Goal: Task Accomplishment & Management: Use online tool/utility

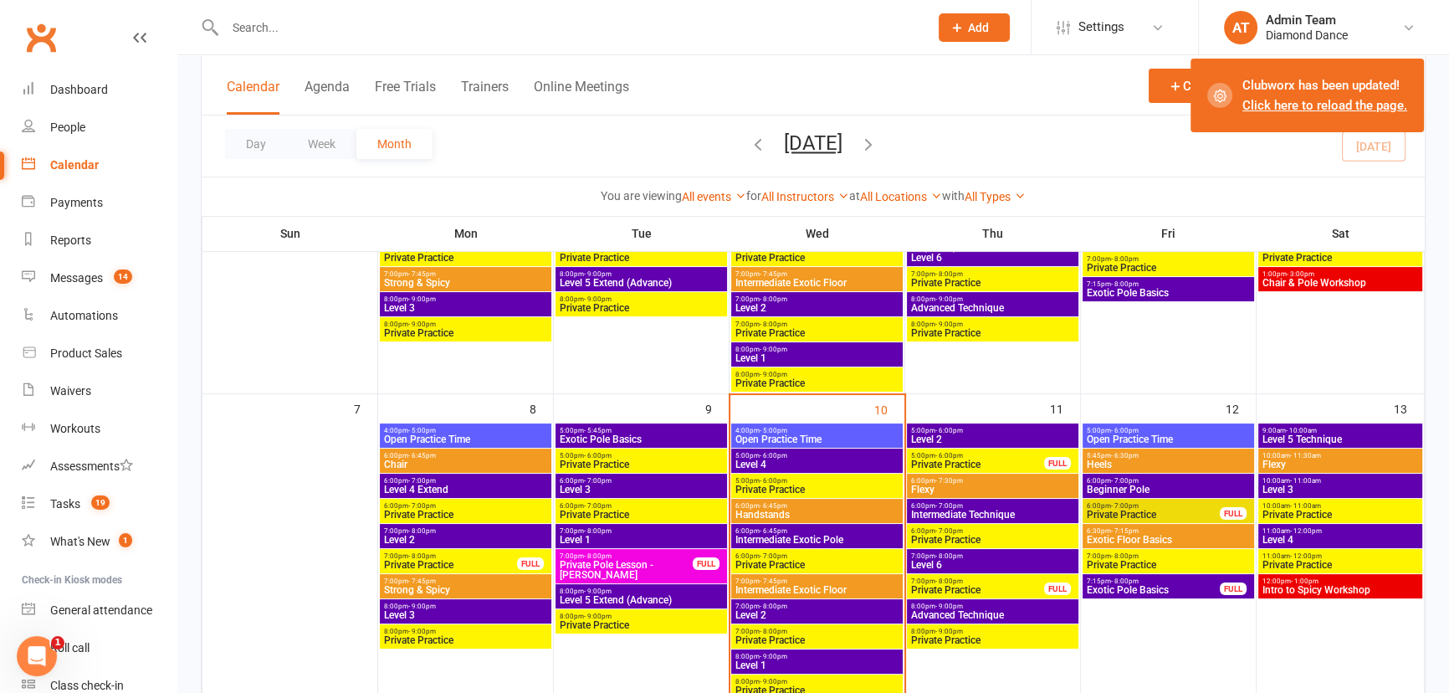
scroll to position [304, 0]
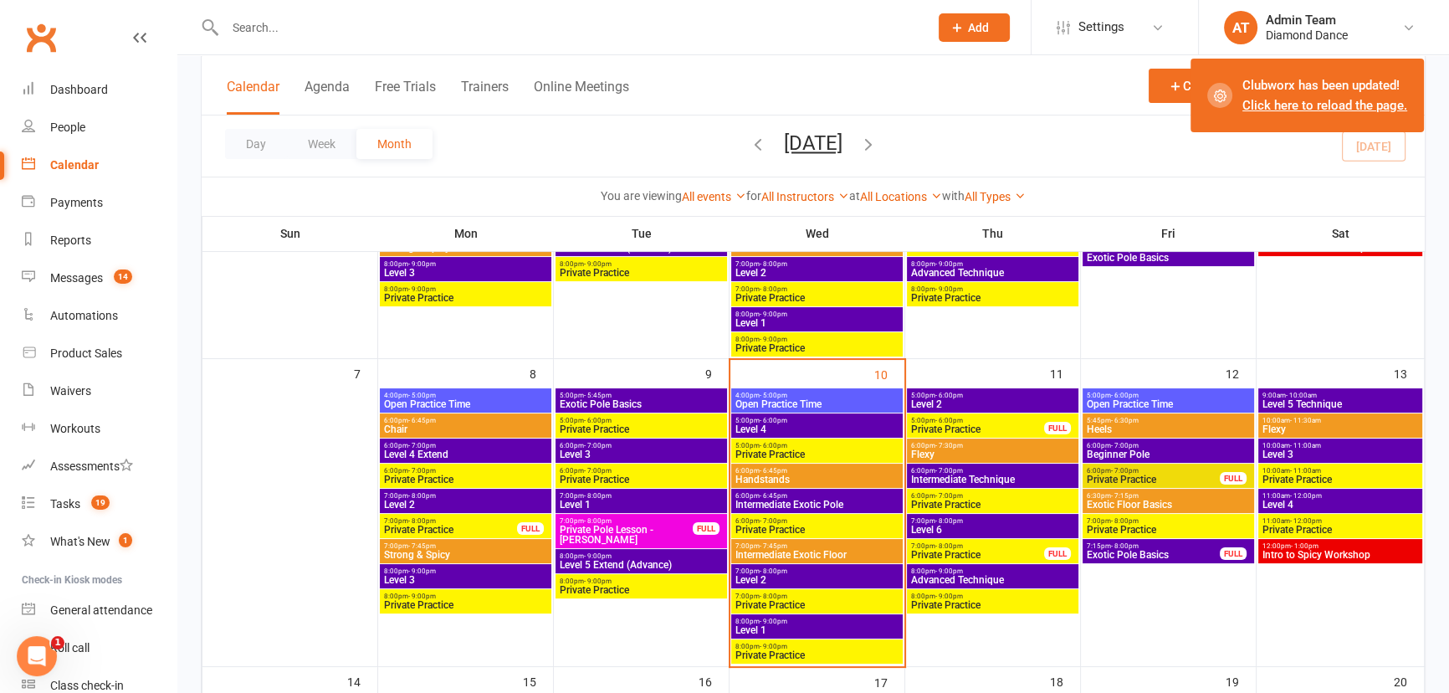
click at [767, 476] on span "Handstands" at bounding box center [816, 479] width 165 height 10
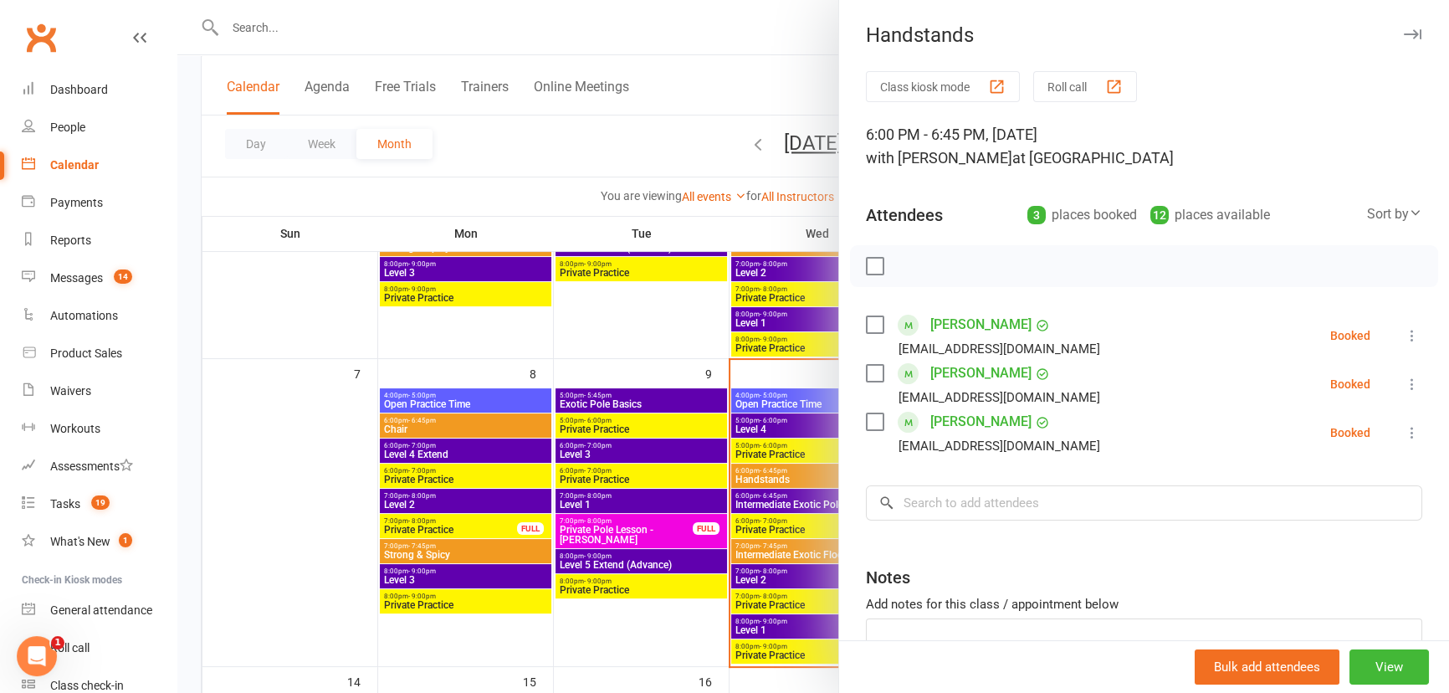
click at [709, 359] on div at bounding box center [812, 346] width 1271 height 693
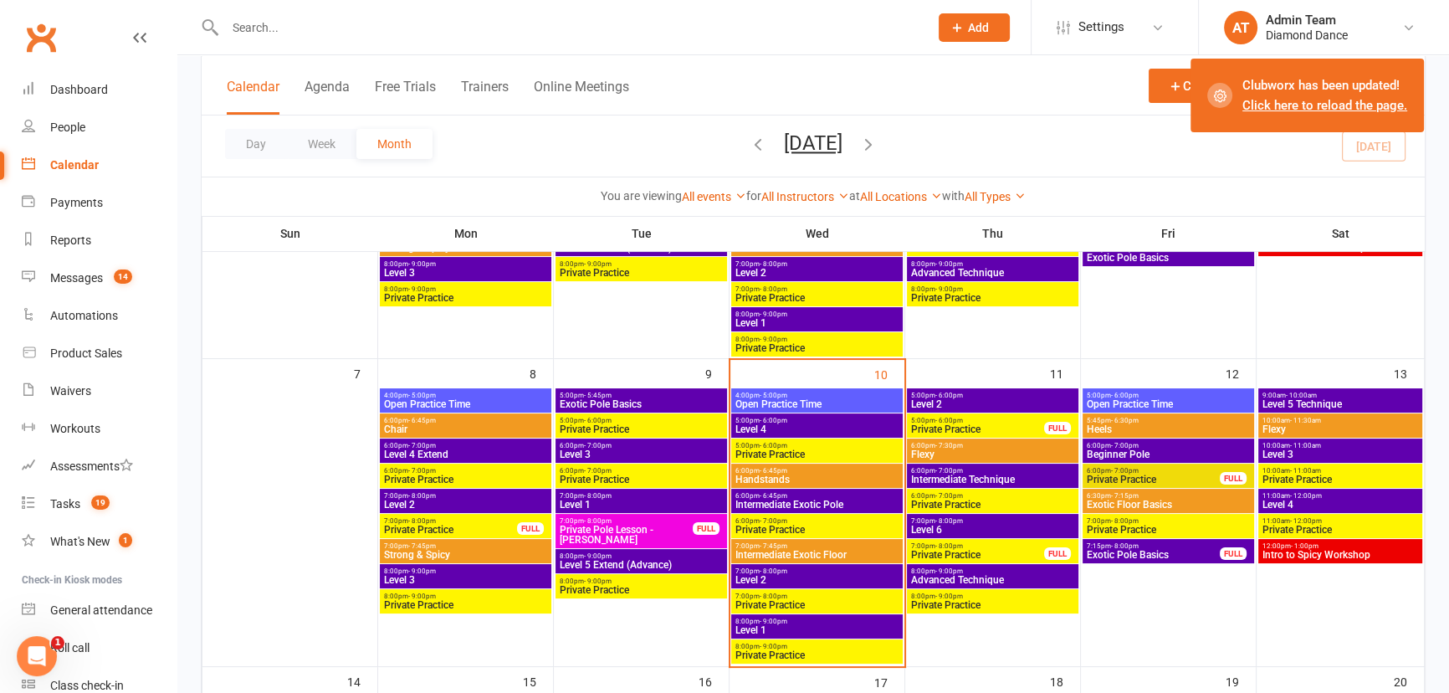
click at [820, 425] on span "Level 4" at bounding box center [816, 429] width 165 height 10
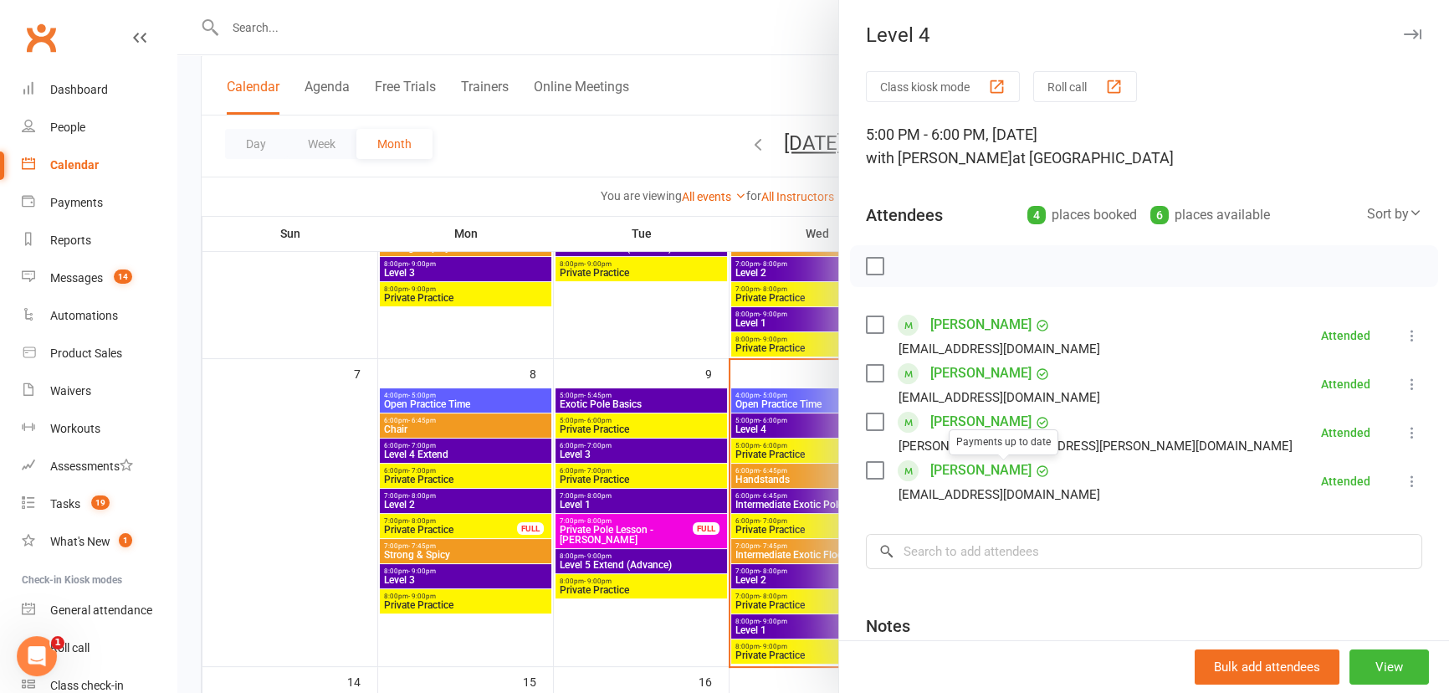
click at [795, 427] on div at bounding box center [812, 346] width 1271 height 693
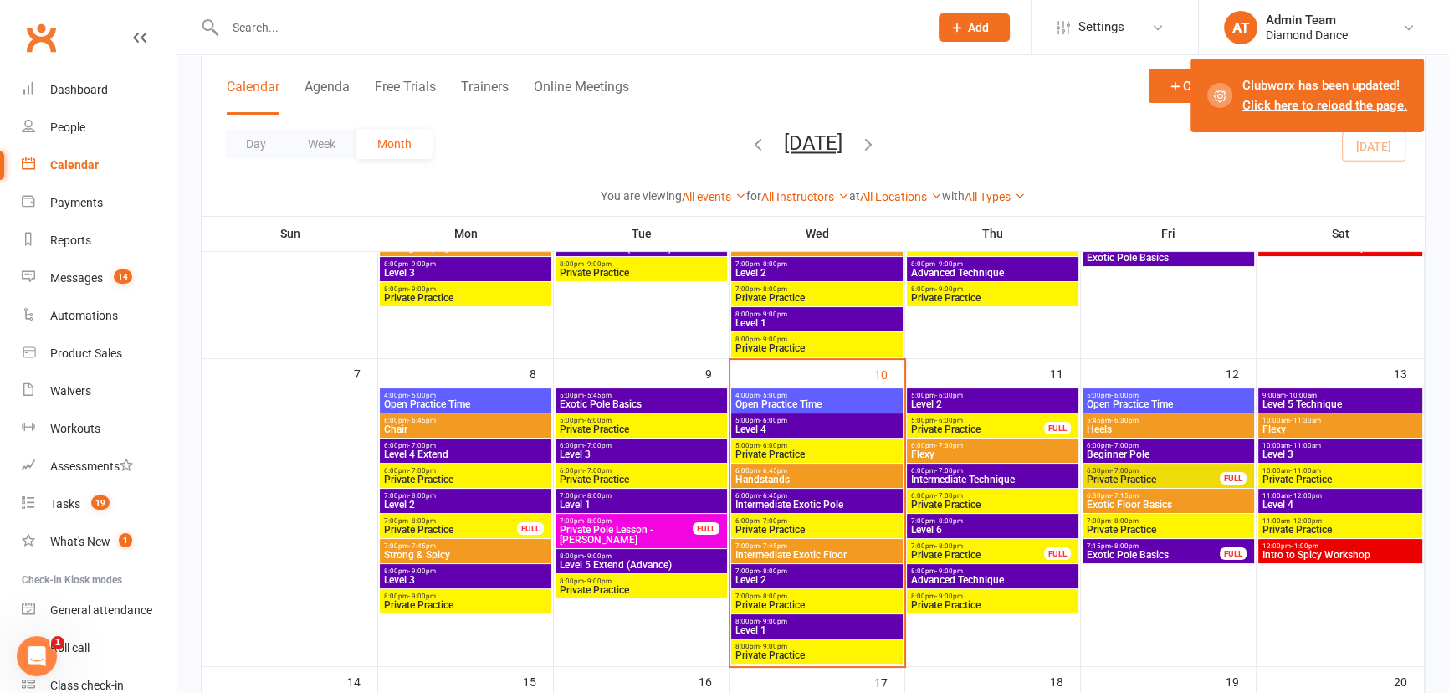
click at [794, 477] on span "Handstands" at bounding box center [816, 479] width 165 height 10
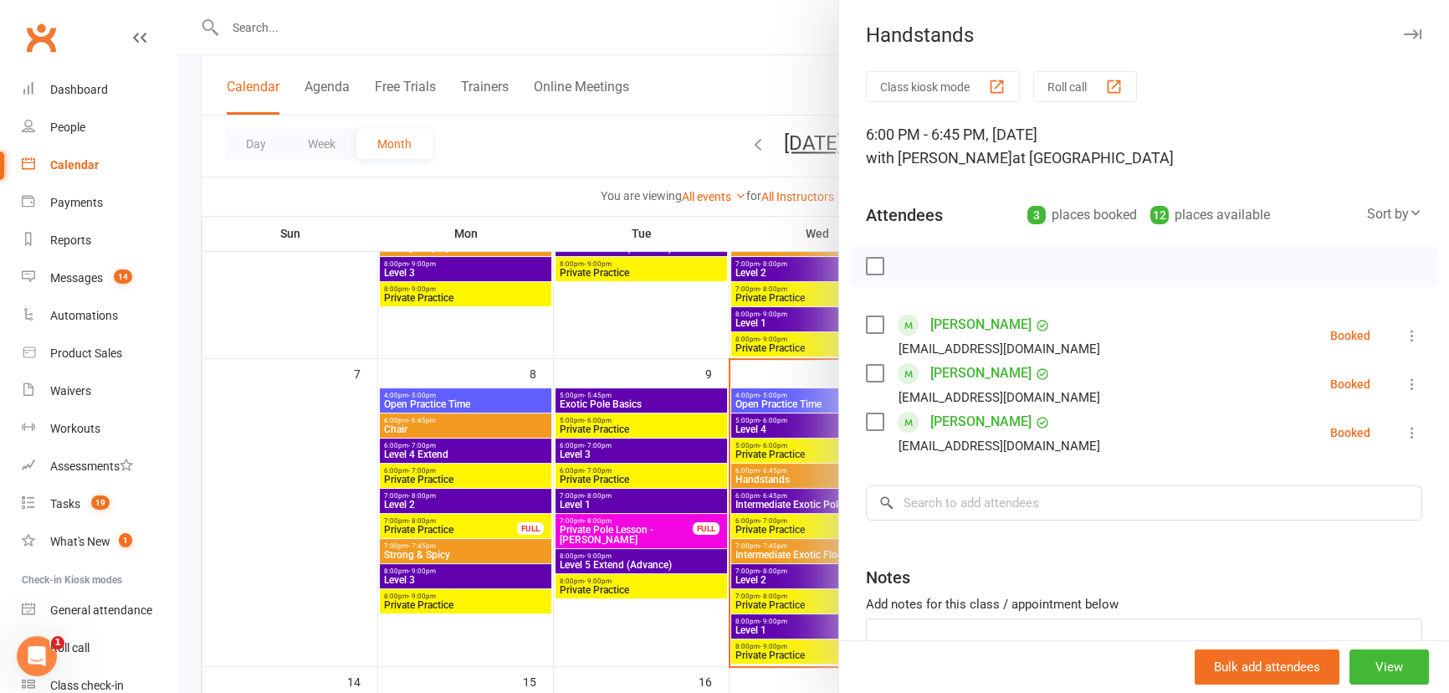
click at [1404, 381] on icon at bounding box center [1412, 384] width 17 height 17
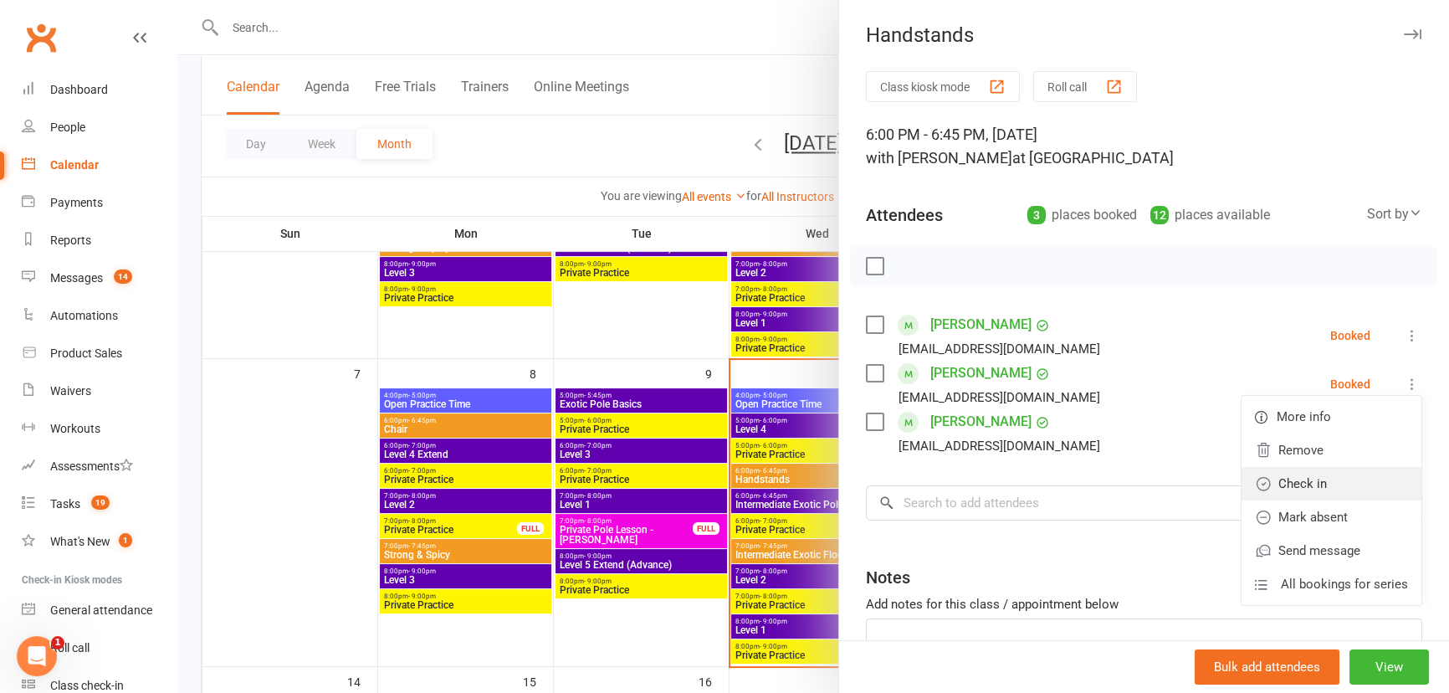
click at [1332, 477] on link "Check in" at bounding box center [1331, 483] width 180 height 33
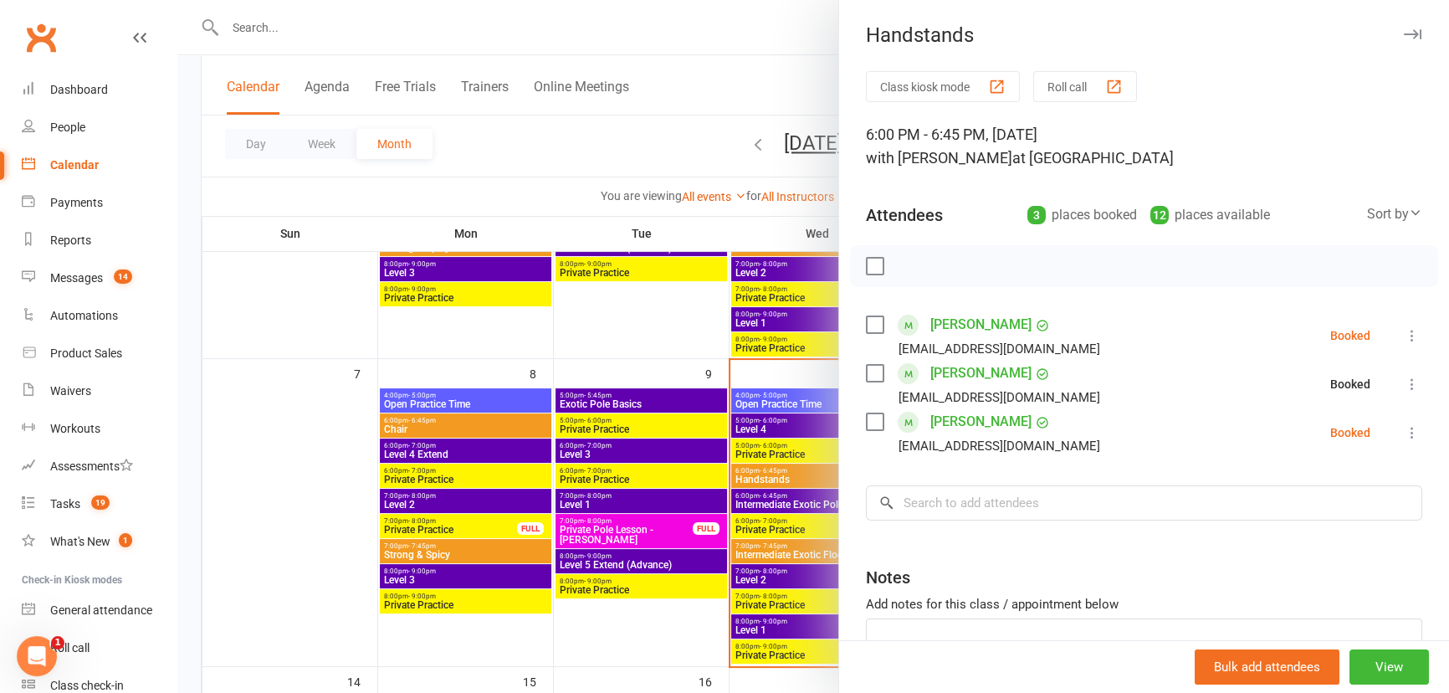
click at [1404, 431] on icon at bounding box center [1412, 432] width 17 height 17
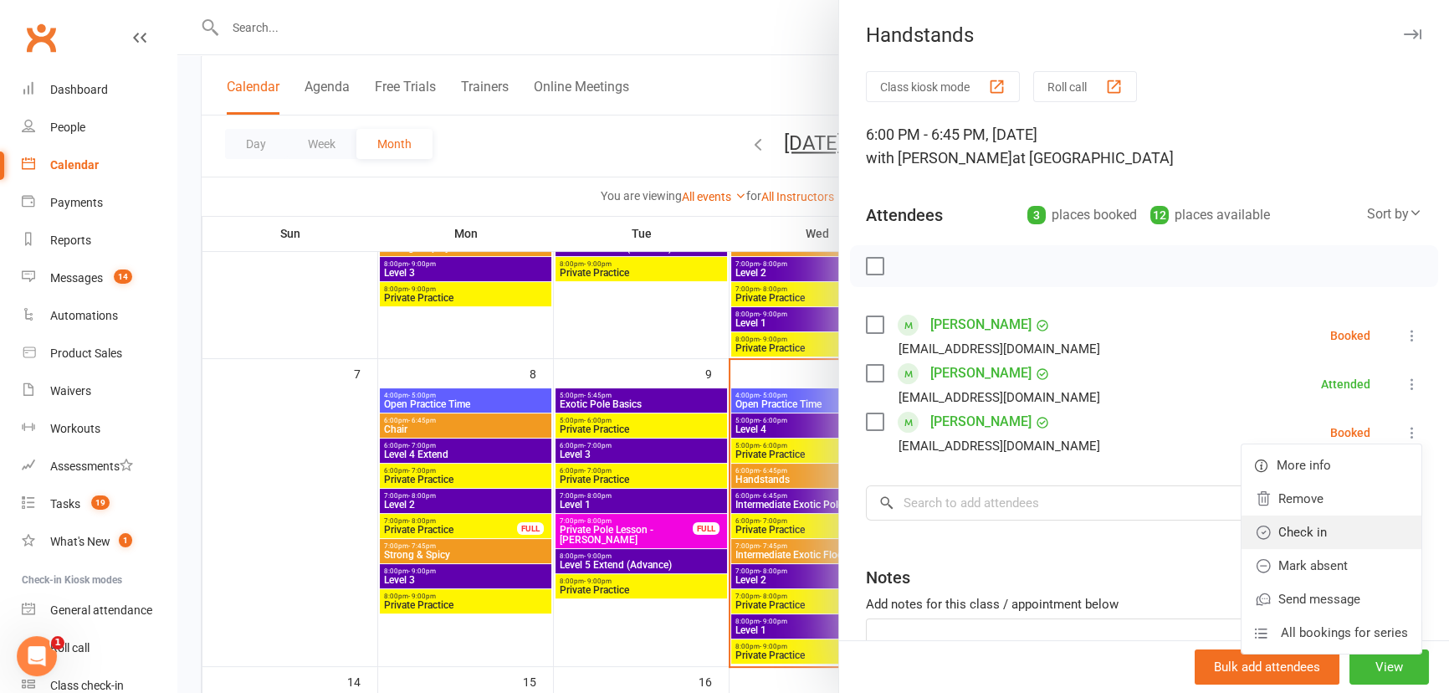
click at [1352, 523] on link "Check in" at bounding box center [1331, 531] width 180 height 33
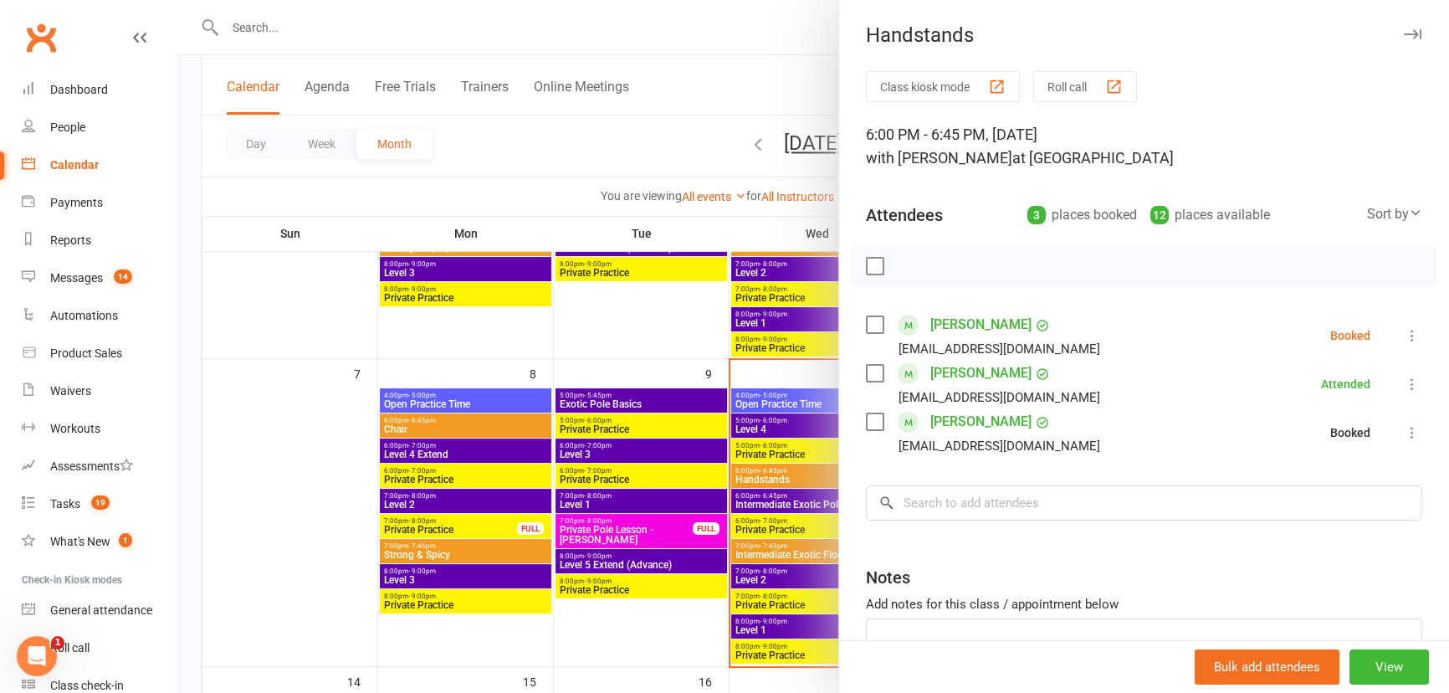
click at [780, 477] on div at bounding box center [812, 346] width 1271 height 693
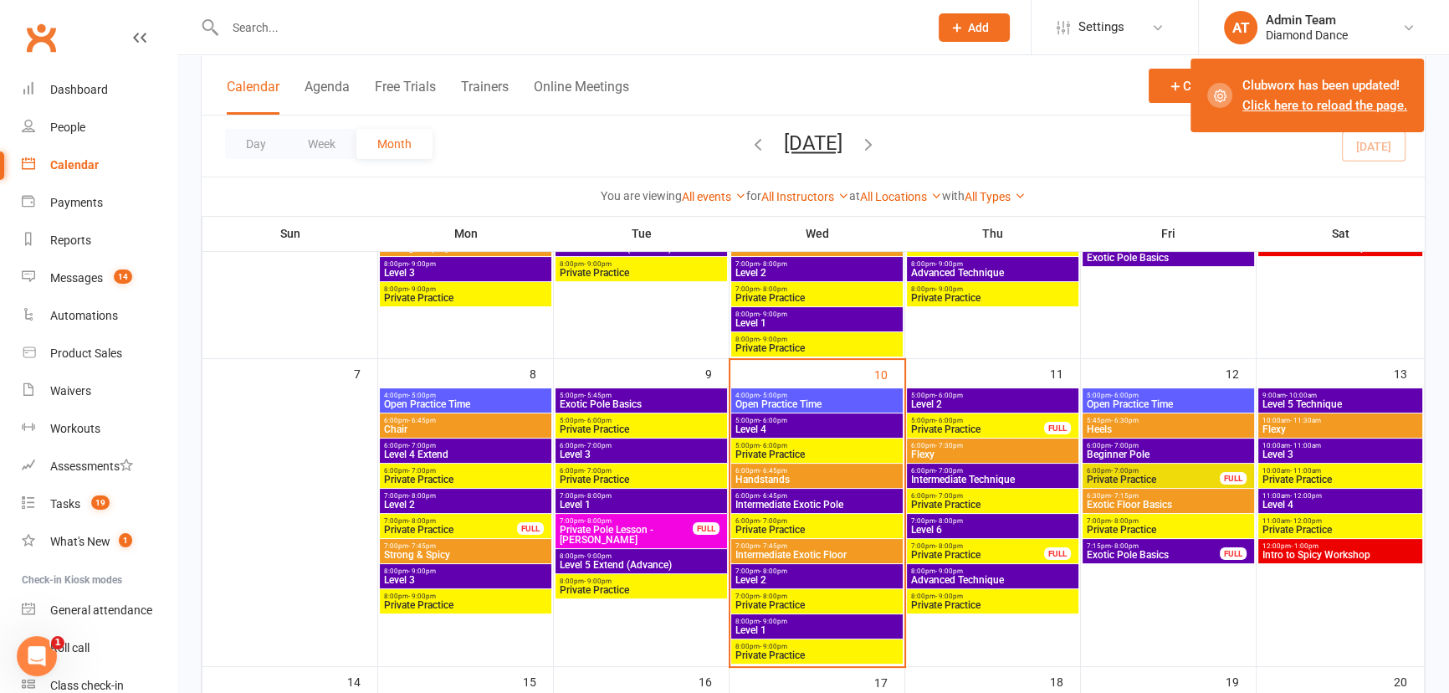
click at [787, 499] on span "Intermediate Exotic Pole" at bounding box center [816, 504] width 165 height 10
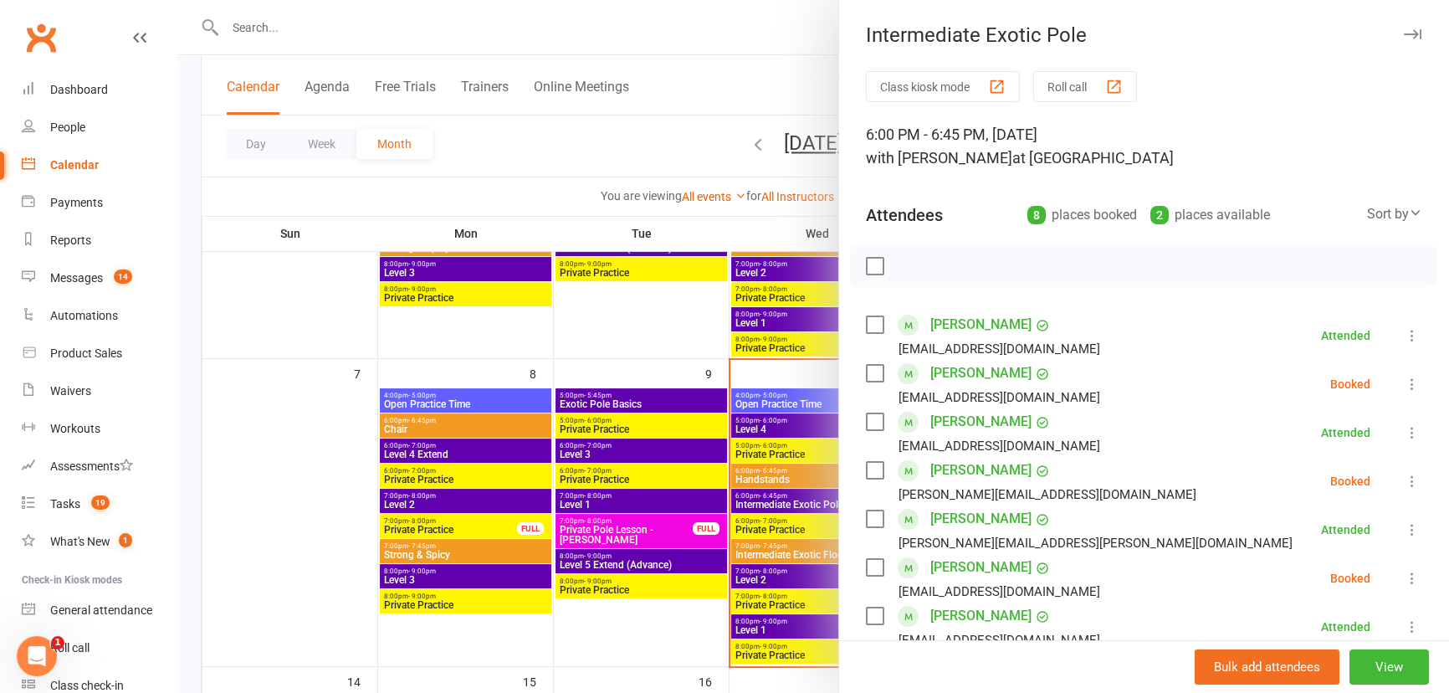
scroll to position [151, 0]
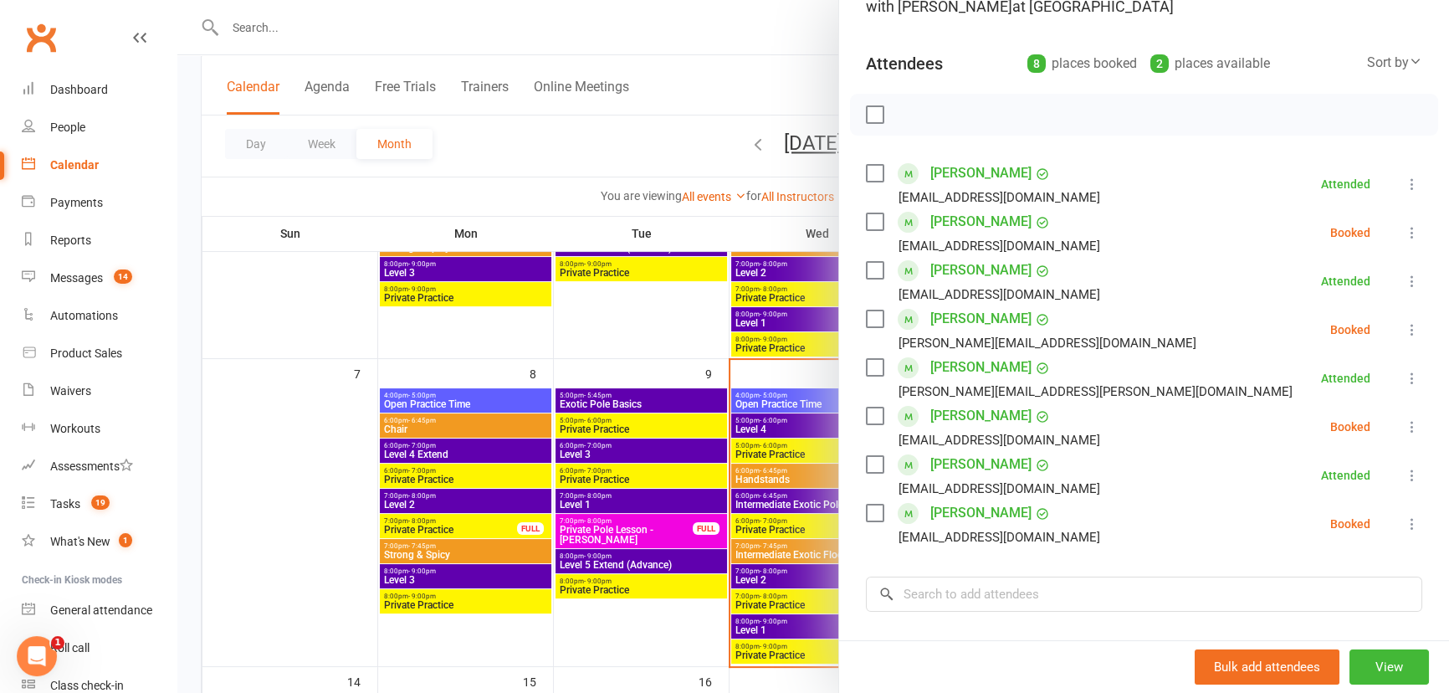
click at [1404, 232] on icon at bounding box center [1412, 232] width 17 height 17
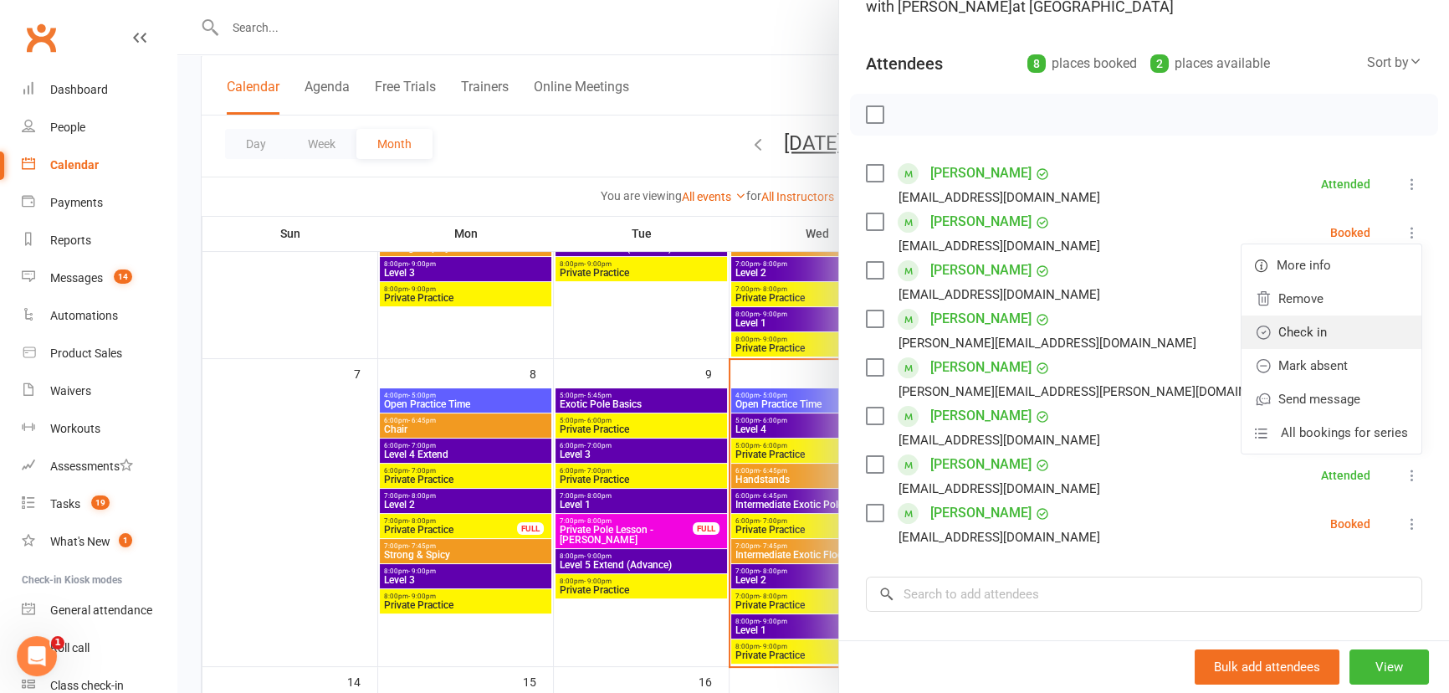
click at [1338, 325] on link "Check in" at bounding box center [1331, 331] width 180 height 33
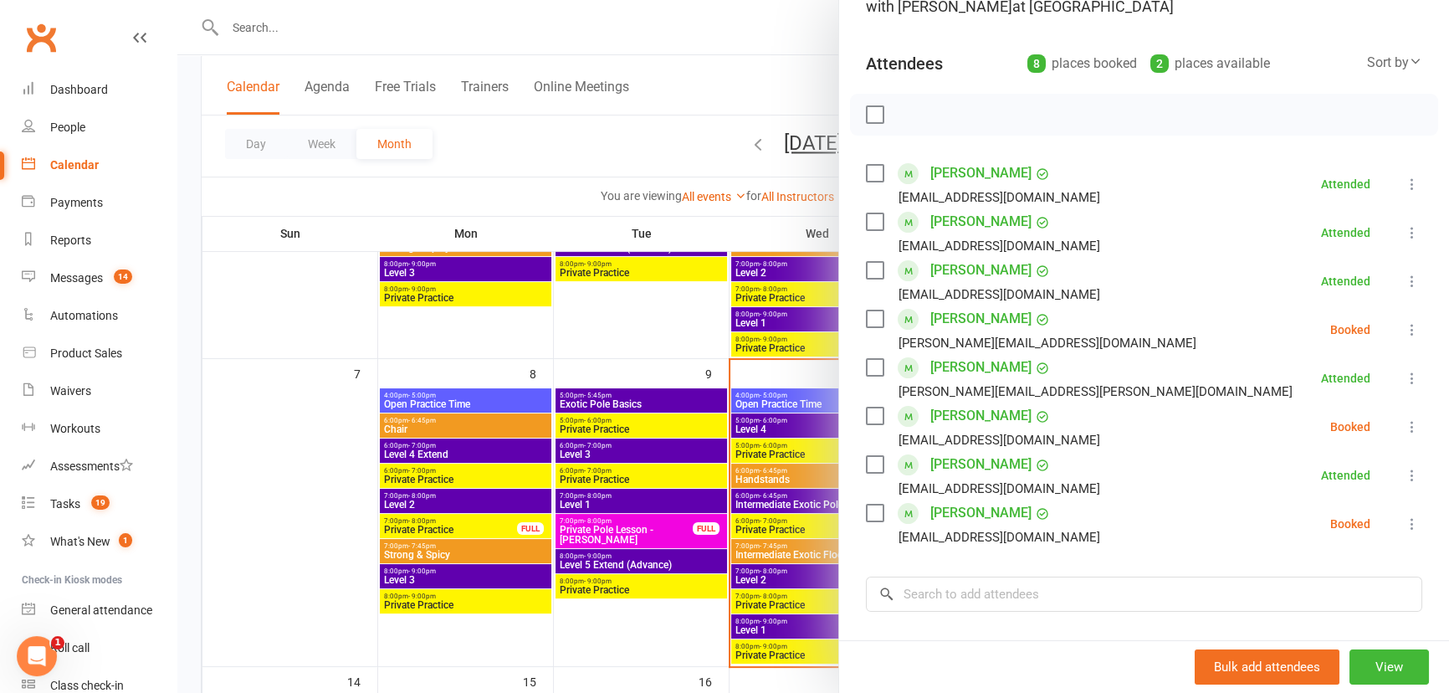
click at [1404, 333] on icon at bounding box center [1412, 329] width 17 height 17
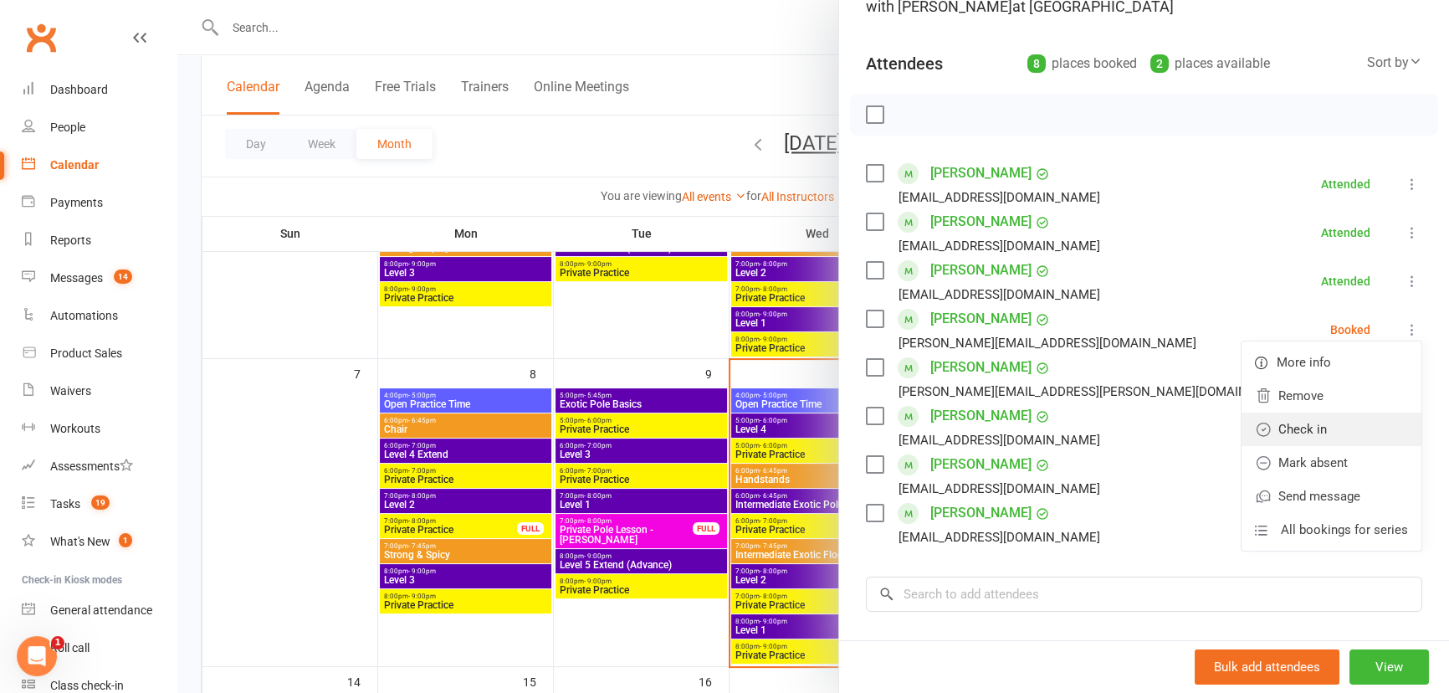
click at [1356, 426] on link "Check in" at bounding box center [1331, 428] width 180 height 33
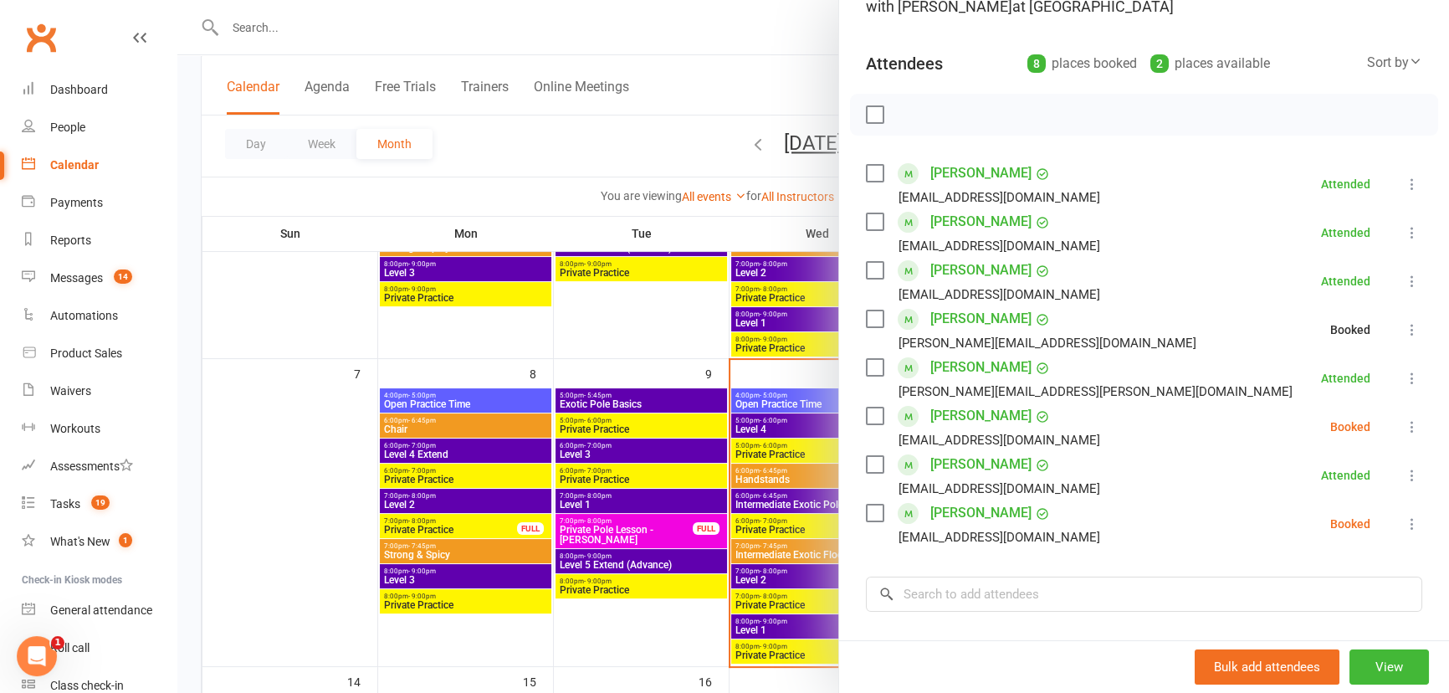
click at [1404, 424] on icon at bounding box center [1412, 426] width 17 height 17
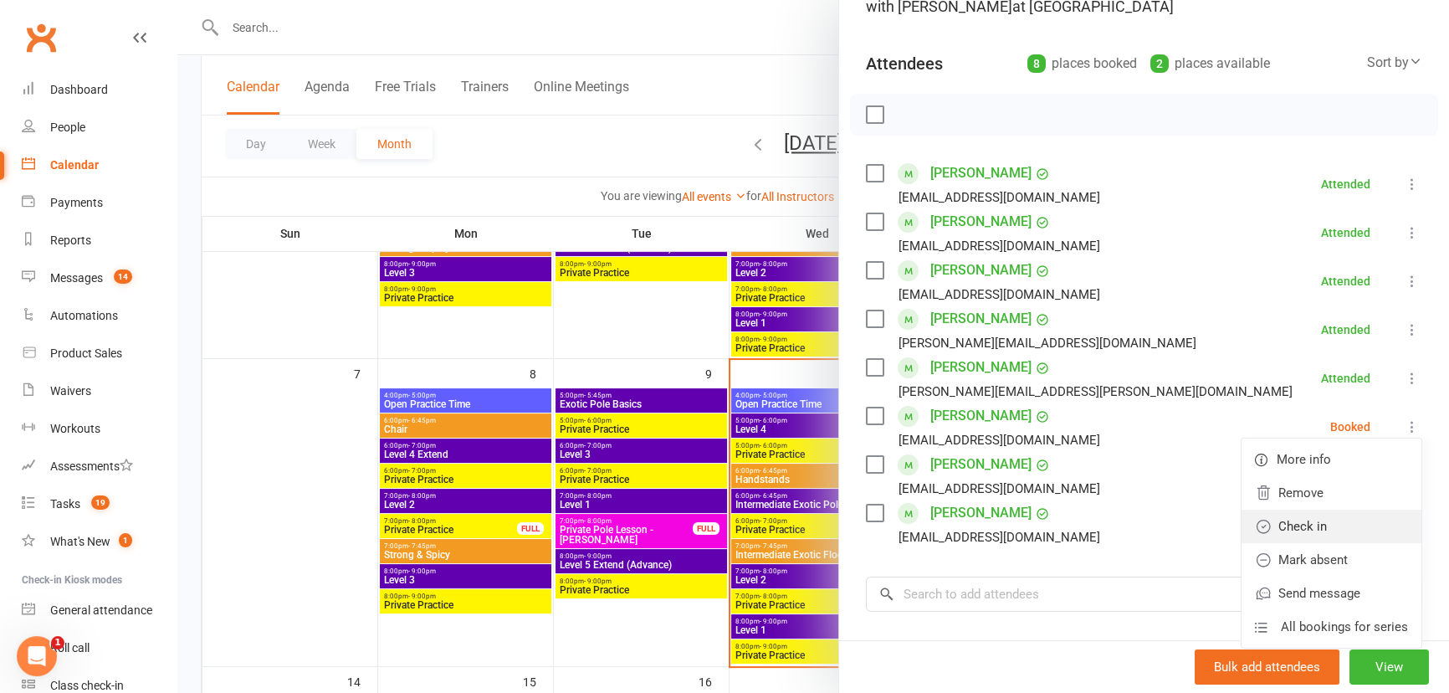
click at [1347, 531] on link "Check in" at bounding box center [1331, 525] width 180 height 33
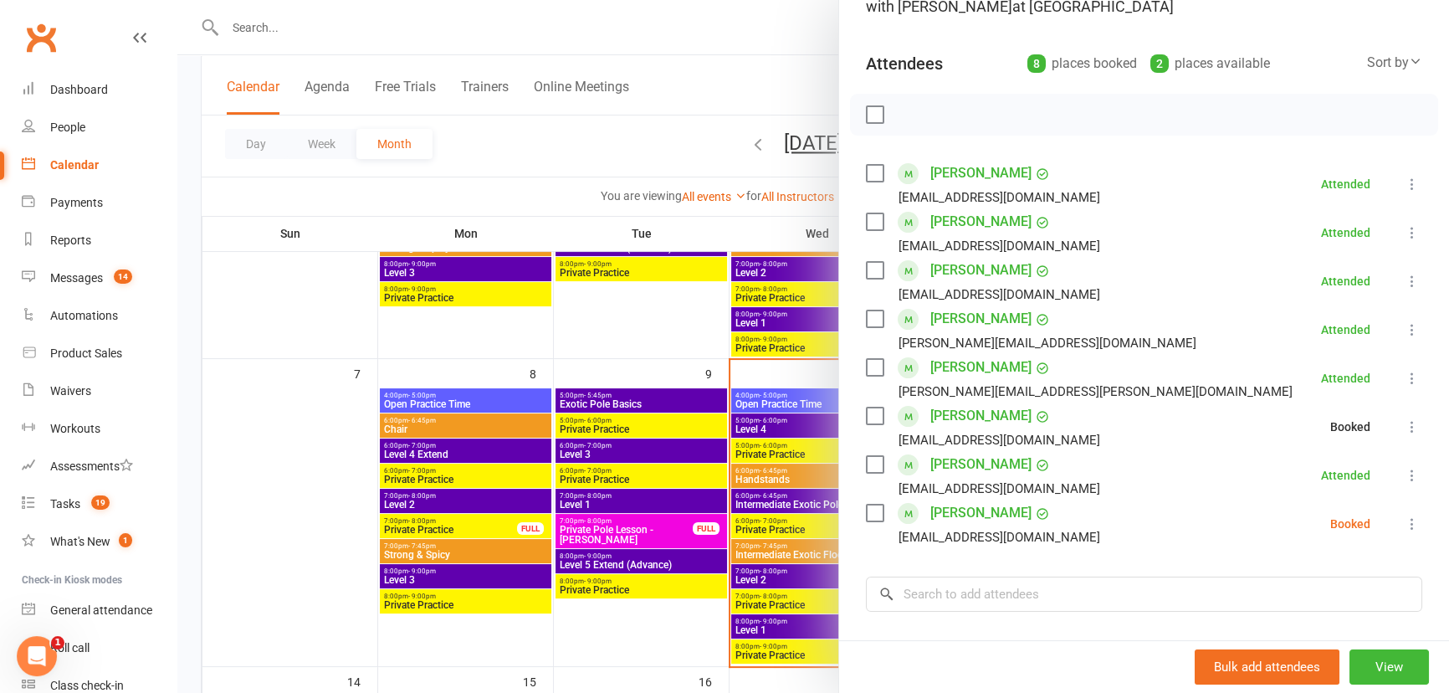
click at [1402, 529] on button at bounding box center [1412, 524] width 20 height 20
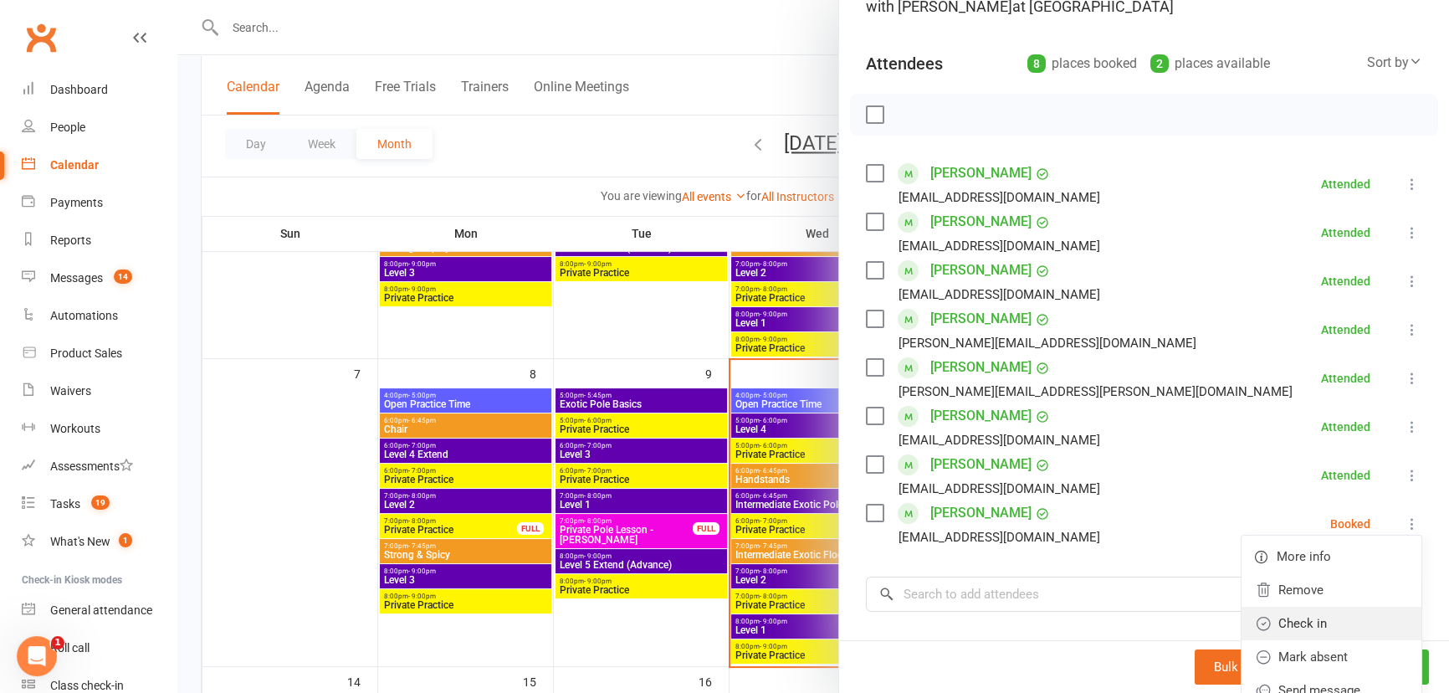
click at [1333, 613] on link "Check in" at bounding box center [1331, 622] width 180 height 33
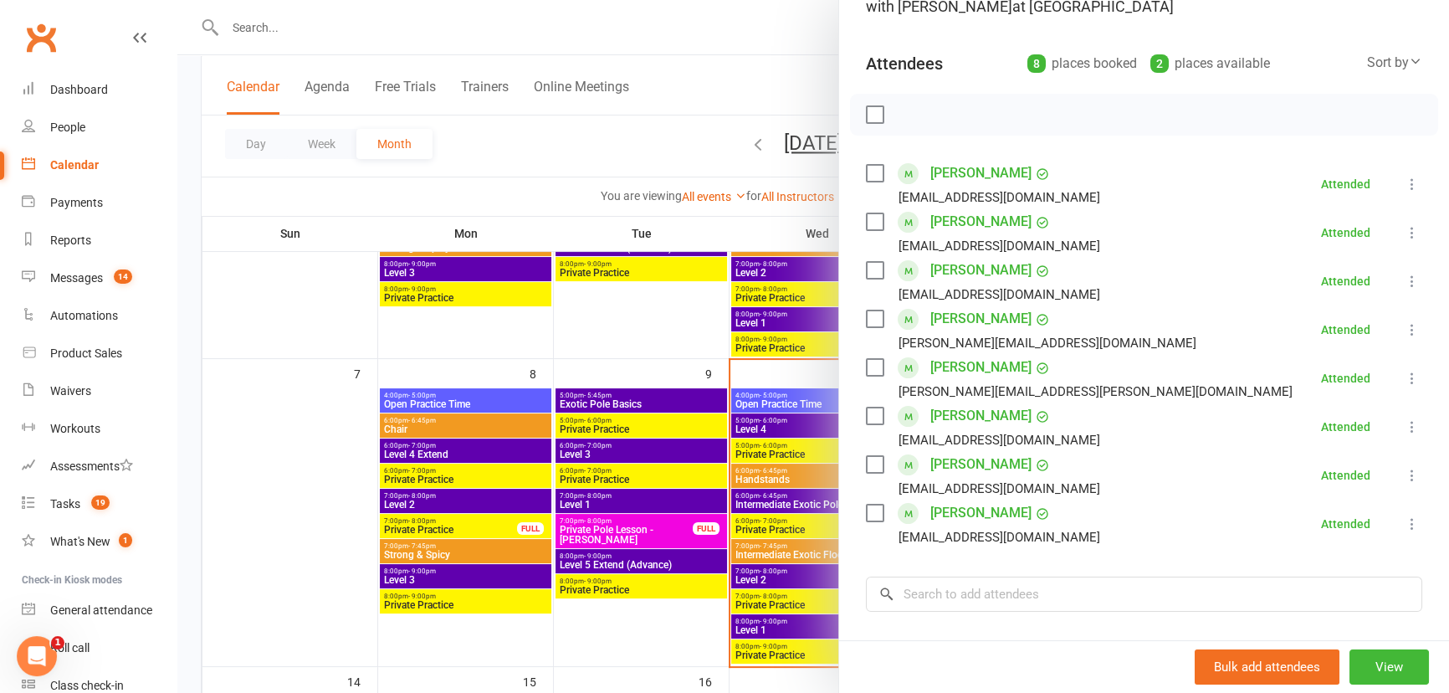
click at [757, 430] on div at bounding box center [812, 346] width 1271 height 693
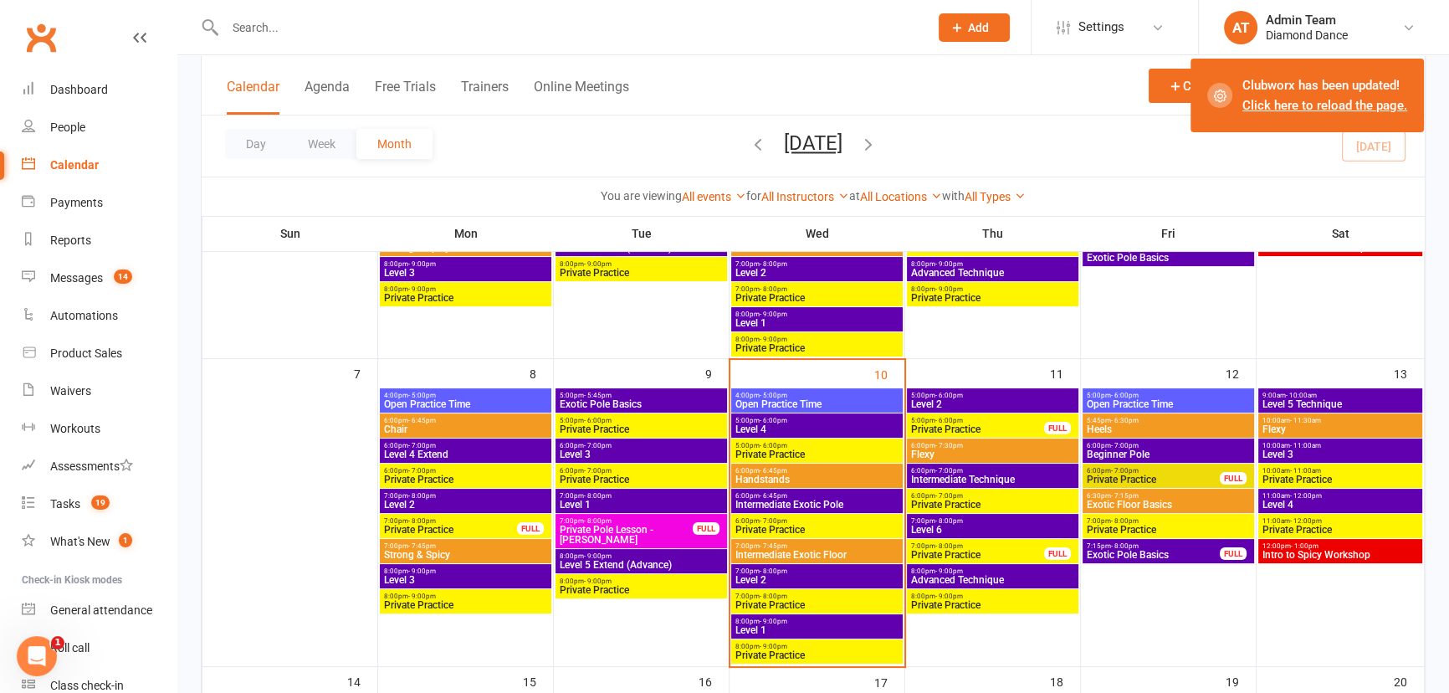
click at [769, 470] on span "- 6:45pm" at bounding box center [774, 471] width 28 height 8
